Goal: Complete application form

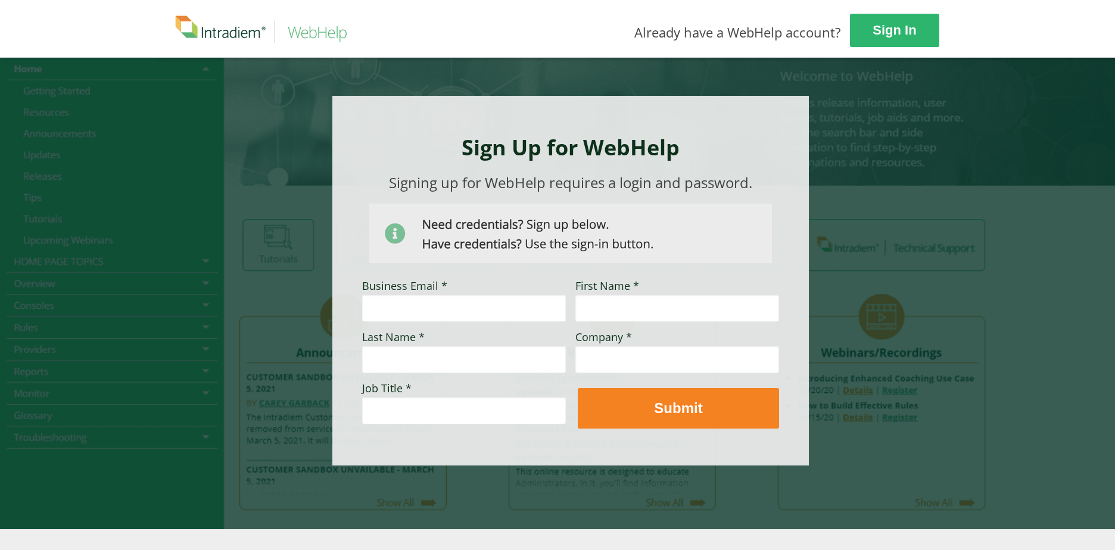
drag, startPoint x: 427, startPoint y: 306, endPoint x: 379, endPoint y: 301, distance: 48.5
click at [427, 306] on input "Business Email *" at bounding box center [464, 307] width 204 height 27
type input "[EMAIL_ADDRESS][DOMAIN_NAME]"
drag, startPoint x: 603, startPoint y: 300, endPoint x: 516, endPoint y: 284, distance: 89.0
click at [603, 300] on input "First Name *" at bounding box center [677, 307] width 204 height 27
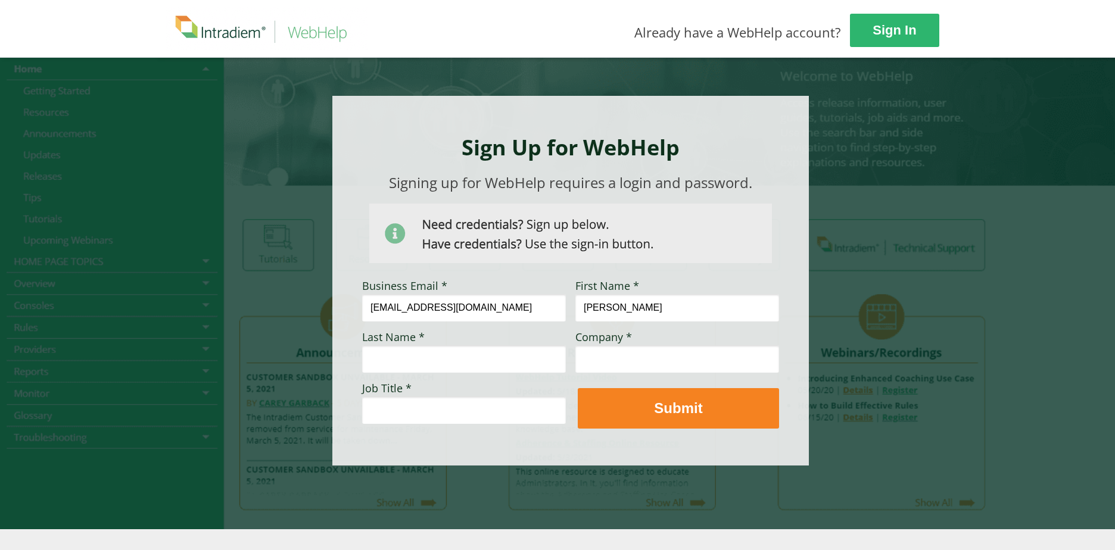
type input "[PERSON_NAME]"
type input "Higham"
type input "Vitality Health"
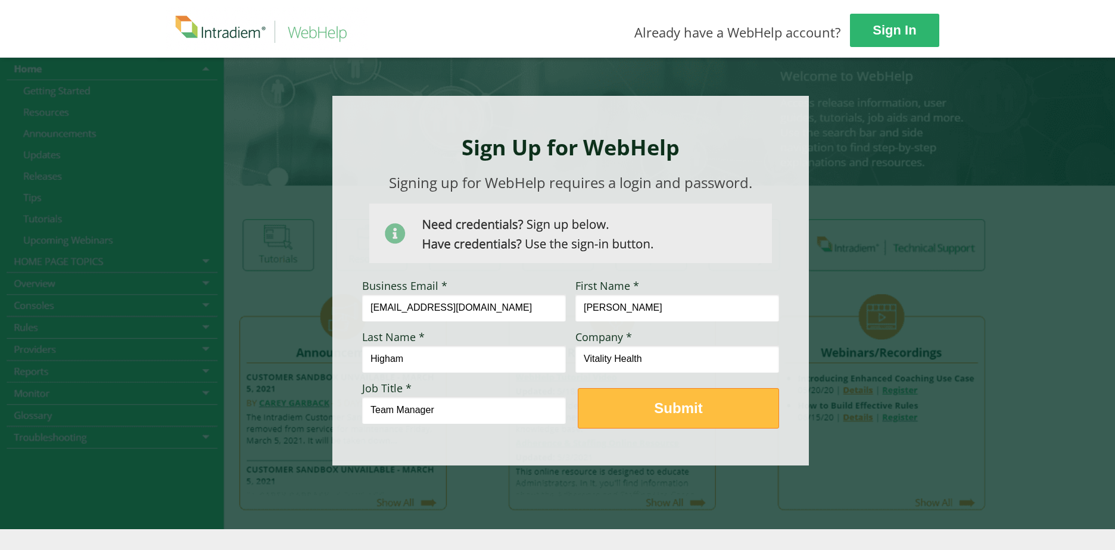
type input "Team Manager"
click at [650, 395] on button "Submit" at bounding box center [678, 408] width 201 height 40
